Goal: Task Accomplishment & Management: Use online tool/utility

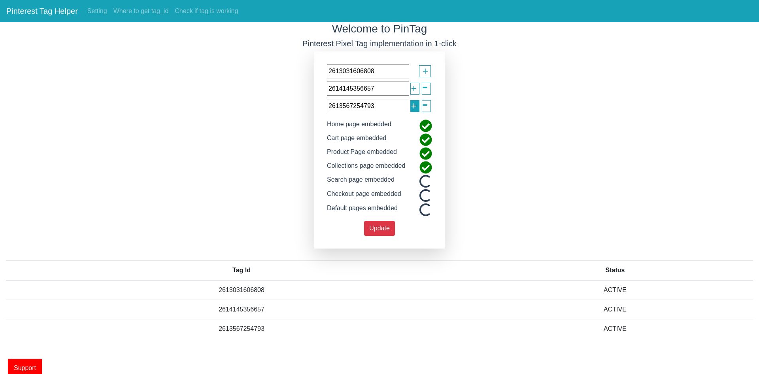
click at [414, 108] on span "+" at bounding box center [414, 105] width 6 height 15
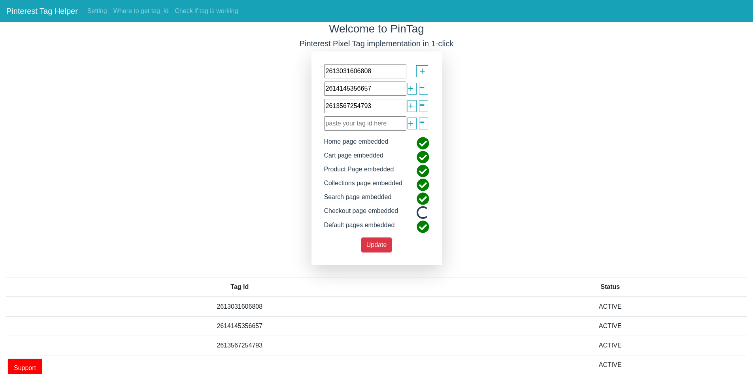
click at [356, 124] on input "text" at bounding box center [365, 123] width 82 height 14
paste input "2612508318906"
type input "2612508318906"
click at [386, 243] on span "Update" at bounding box center [377, 244] width 21 height 7
click at [411, 121] on span "+" at bounding box center [411, 123] width 6 height 15
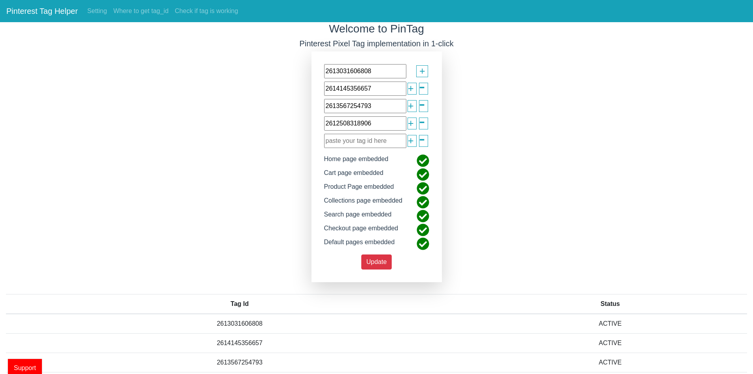
click at [358, 144] on input "text" at bounding box center [365, 141] width 82 height 14
paste input "2613624684898"
type input "2613624684898"
drag, startPoint x: 377, startPoint y: 260, endPoint x: 376, endPoint y: 288, distance: 28.1
click at [378, 260] on span "Update" at bounding box center [377, 261] width 21 height 7
